Goal: Transaction & Acquisition: Purchase product/service

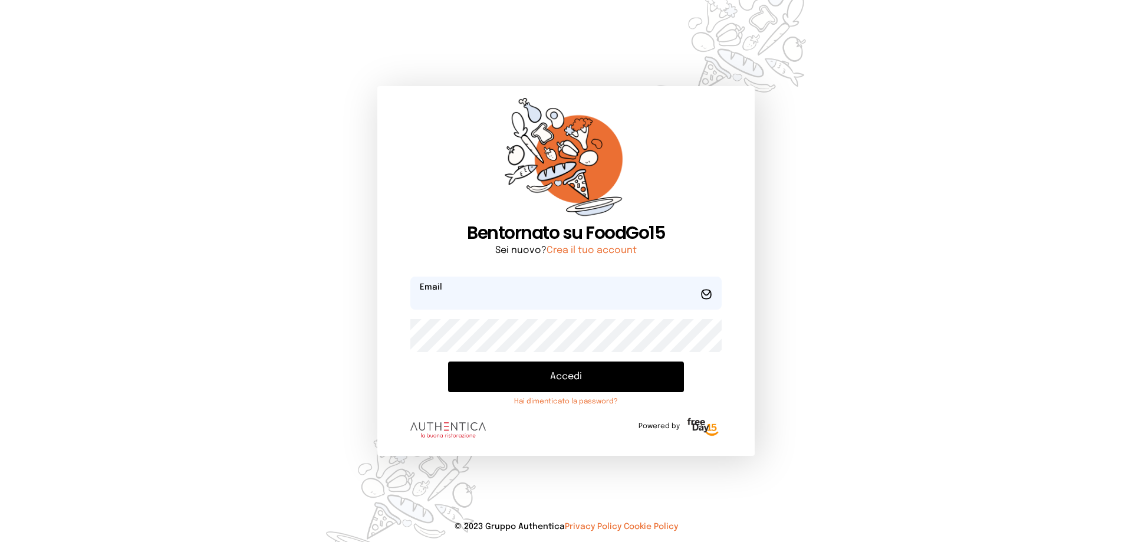
type input "**********"
click at [570, 385] on button "Accedi" at bounding box center [566, 377] width 236 height 31
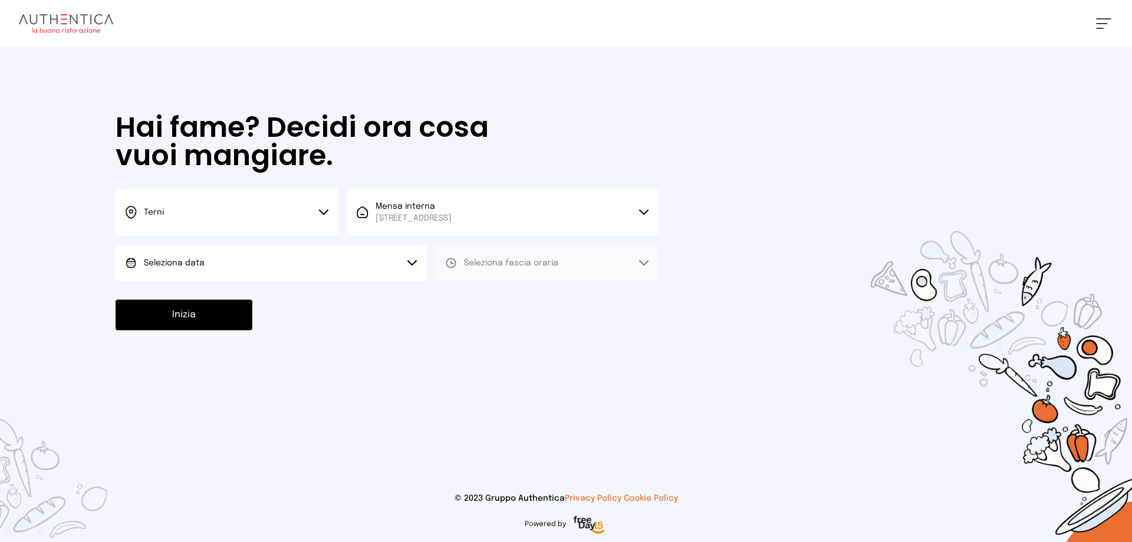
click at [272, 268] on button "Seleziona data" at bounding box center [271, 262] width 311 height 35
click at [270, 292] on li "[DATE], [DATE]" at bounding box center [271, 296] width 311 height 31
click at [521, 263] on span "Seleziona fascia oraria" at bounding box center [511, 263] width 94 height 8
click at [530, 298] on li "Pranzo" at bounding box center [547, 296] width 222 height 31
click at [189, 317] on button "Inizia" at bounding box center [184, 315] width 137 height 31
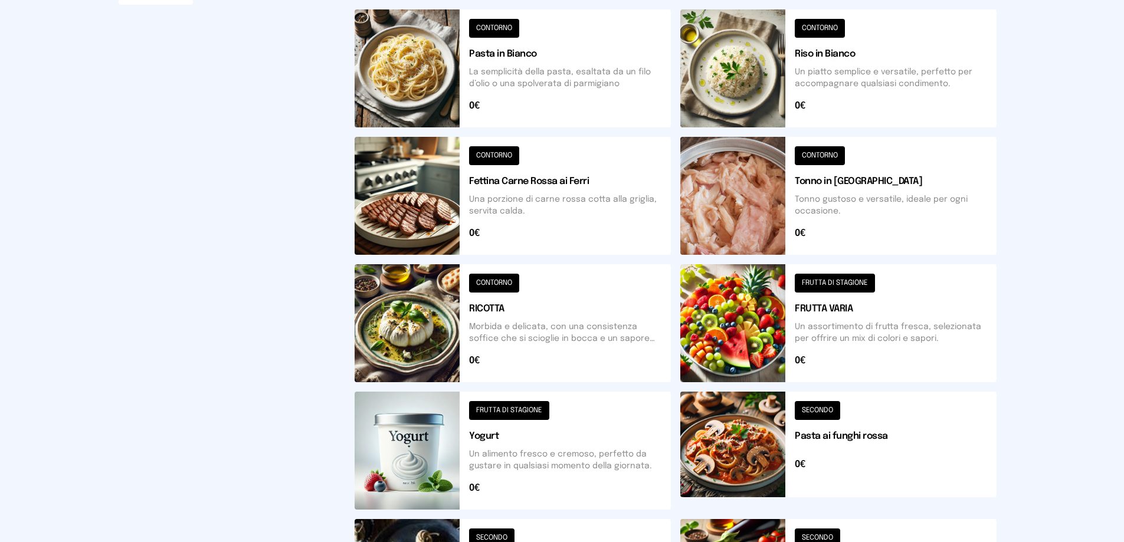
scroll to position [354, 0]
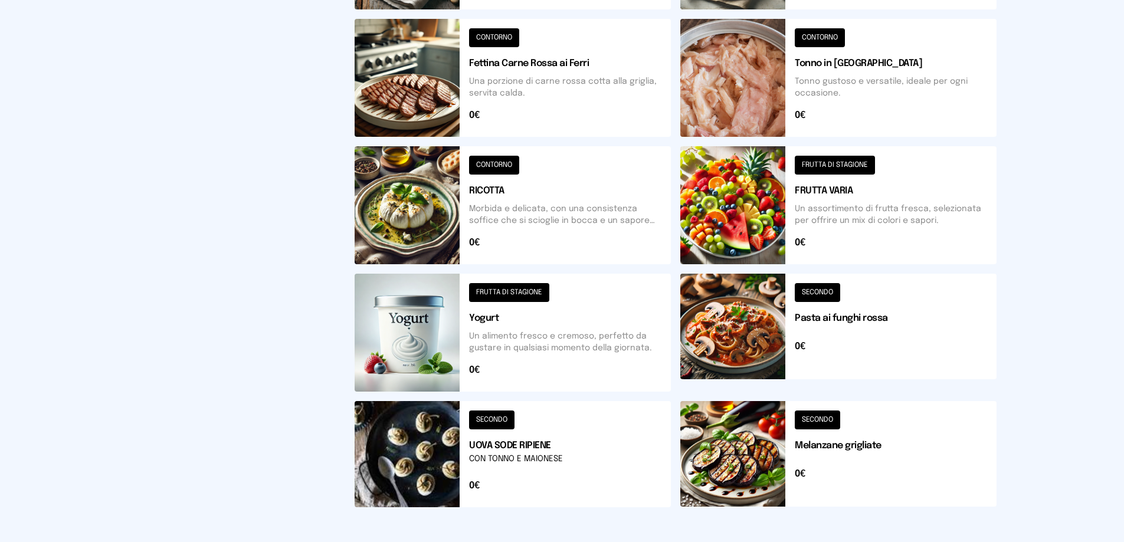
click at [768, 186] on button at bounding box center [838, 205] width 316 height 118
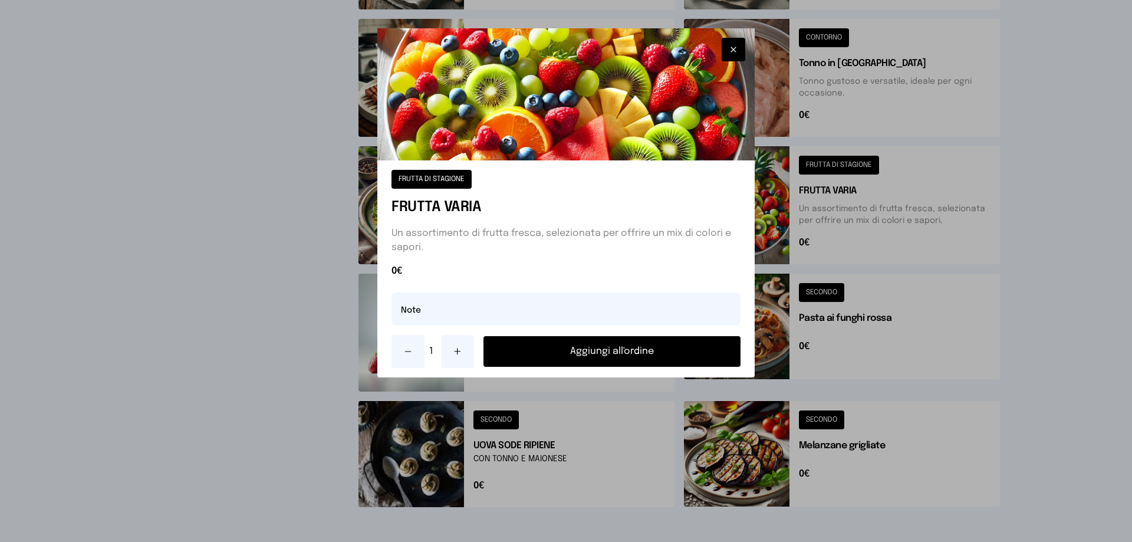
click at [460, 354] on icon at bounding box center [457, 351] width 9 height 9
click at [425, 311] on input "text" at bounding box center [566, 309] width 349 height 33
type input "**********"
click at [612, 349] on button "Aggiungi all'ordine" at bounding box center [612, 351] width 257 height 31
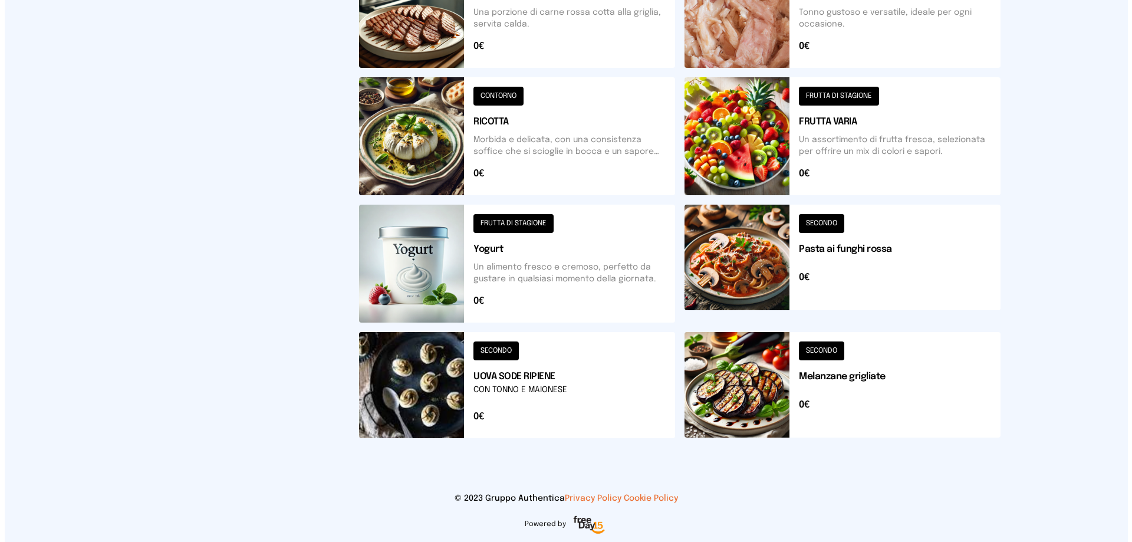
scroll to position [0, 0]
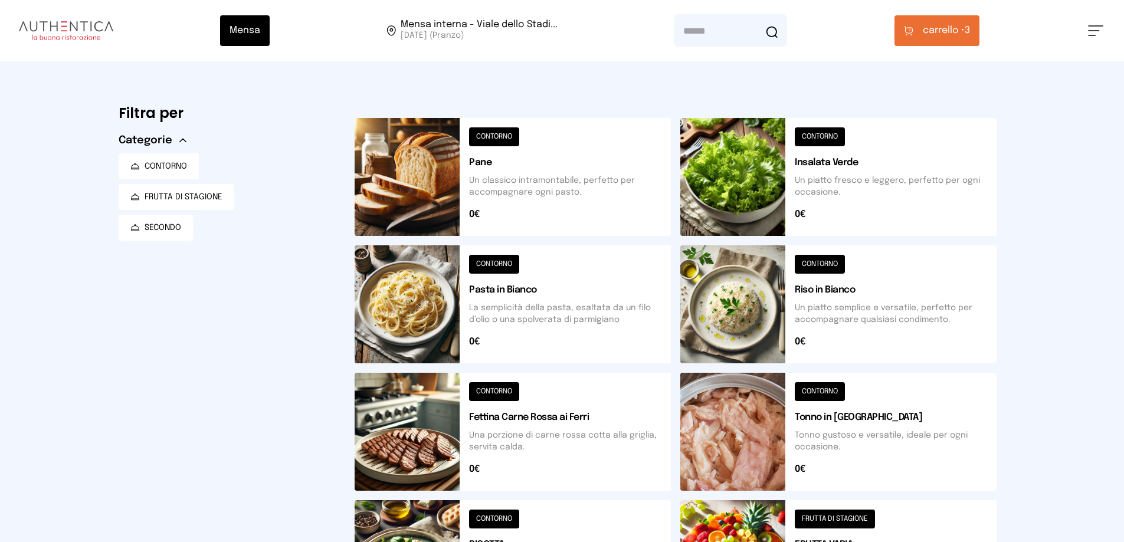
click at [940, 28] on span "carrello •" at bounding box center [943, 31] width 42 height 14
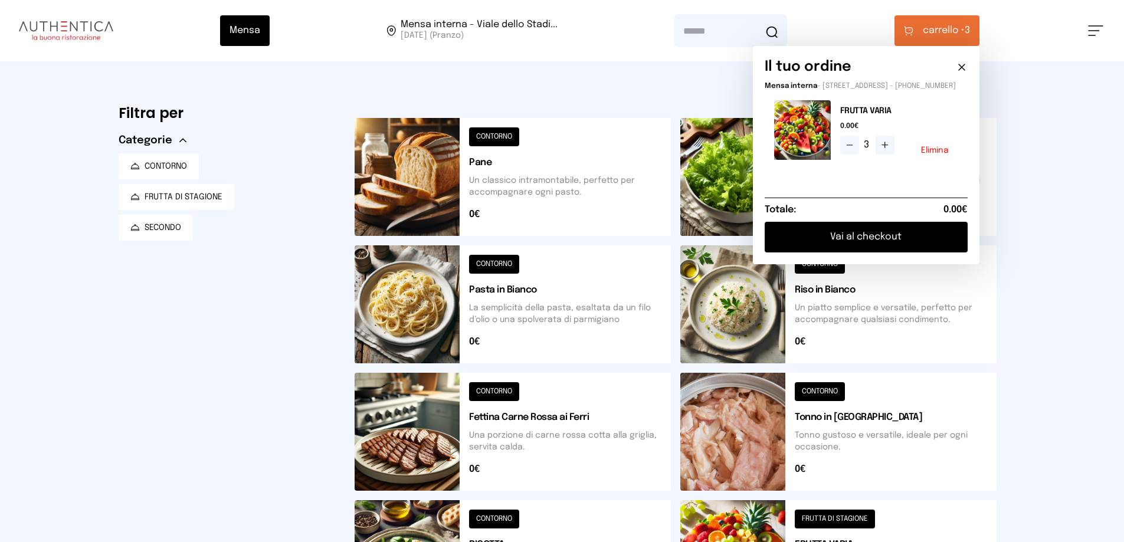
click at [876, 247] on button "Vai al checkout" at bounding box center [865, 237] width 203 height 31
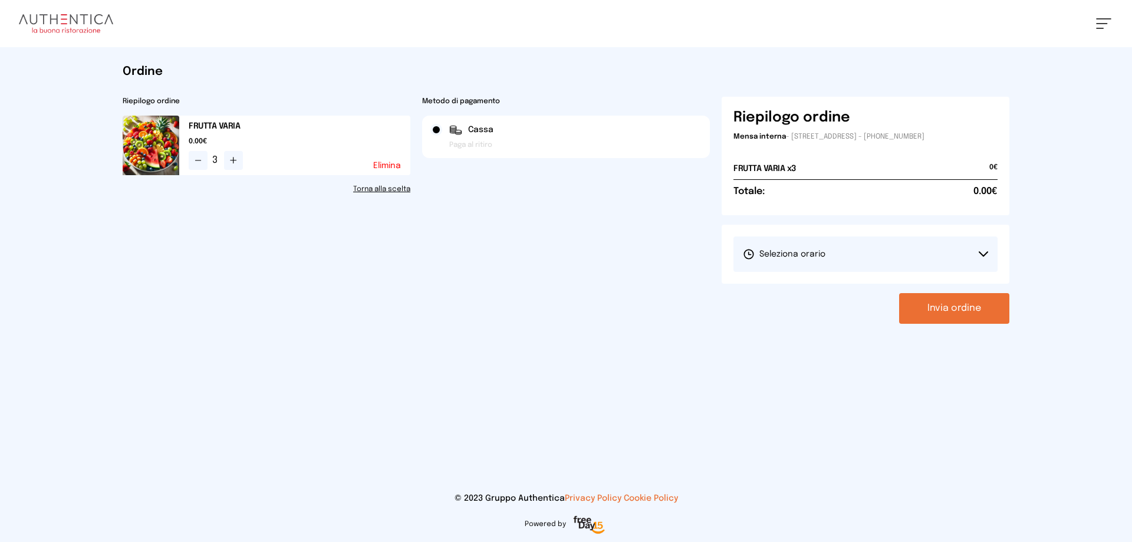
click at [876, 247] on button "Seleziona orario" at bounding box center [866, 254] width 264 height 35
click at [881, 284] on li "1° Turno (13:00 - 15:00)" at bounding box center [866, 287] width 264 height 31
click at [974, 313] on button "Invia ordine" at bounding box center [954, 308] width 110 height 31
